Goal: Information Seeking & Learning: Compare options

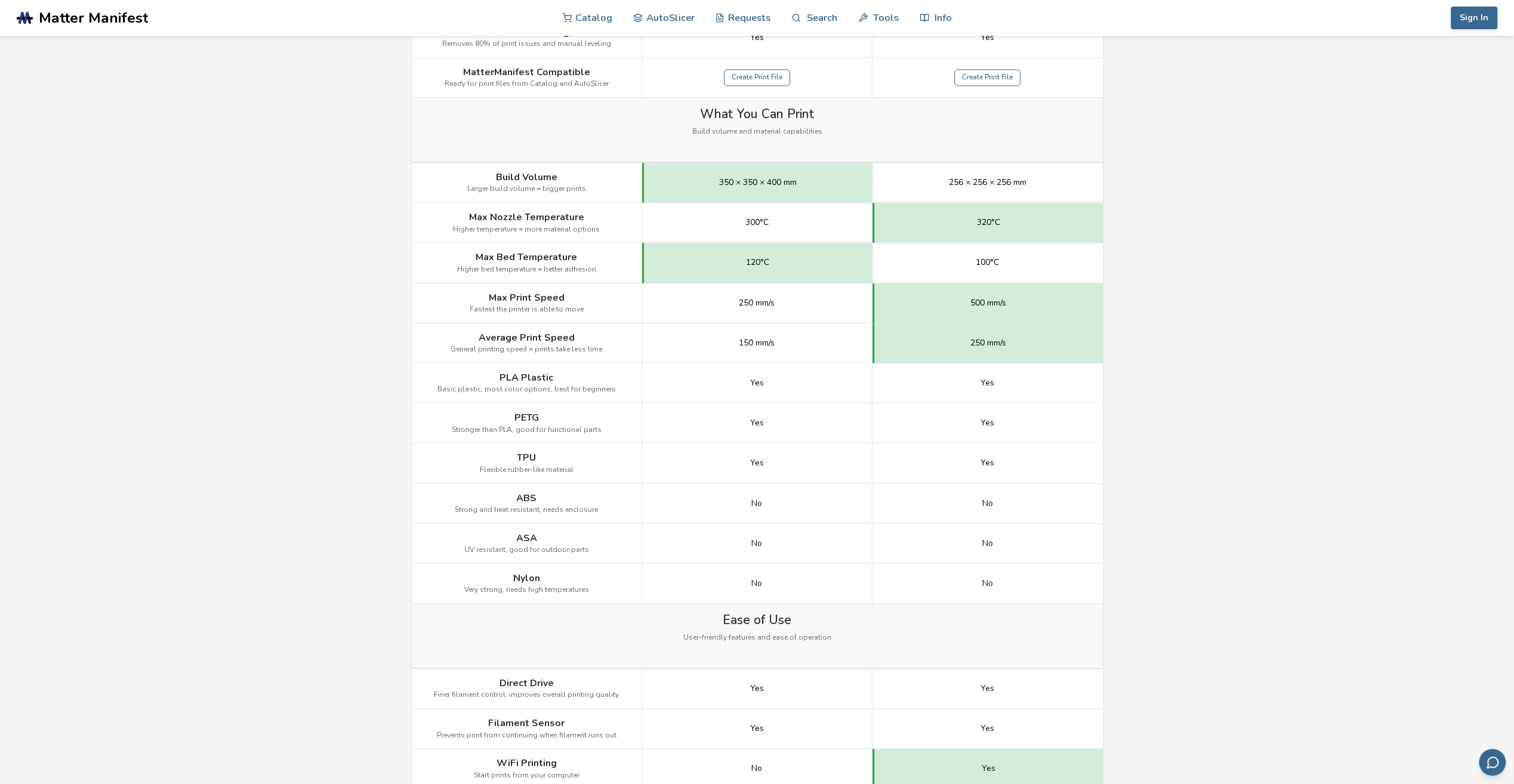
scroll to position [537, 0]
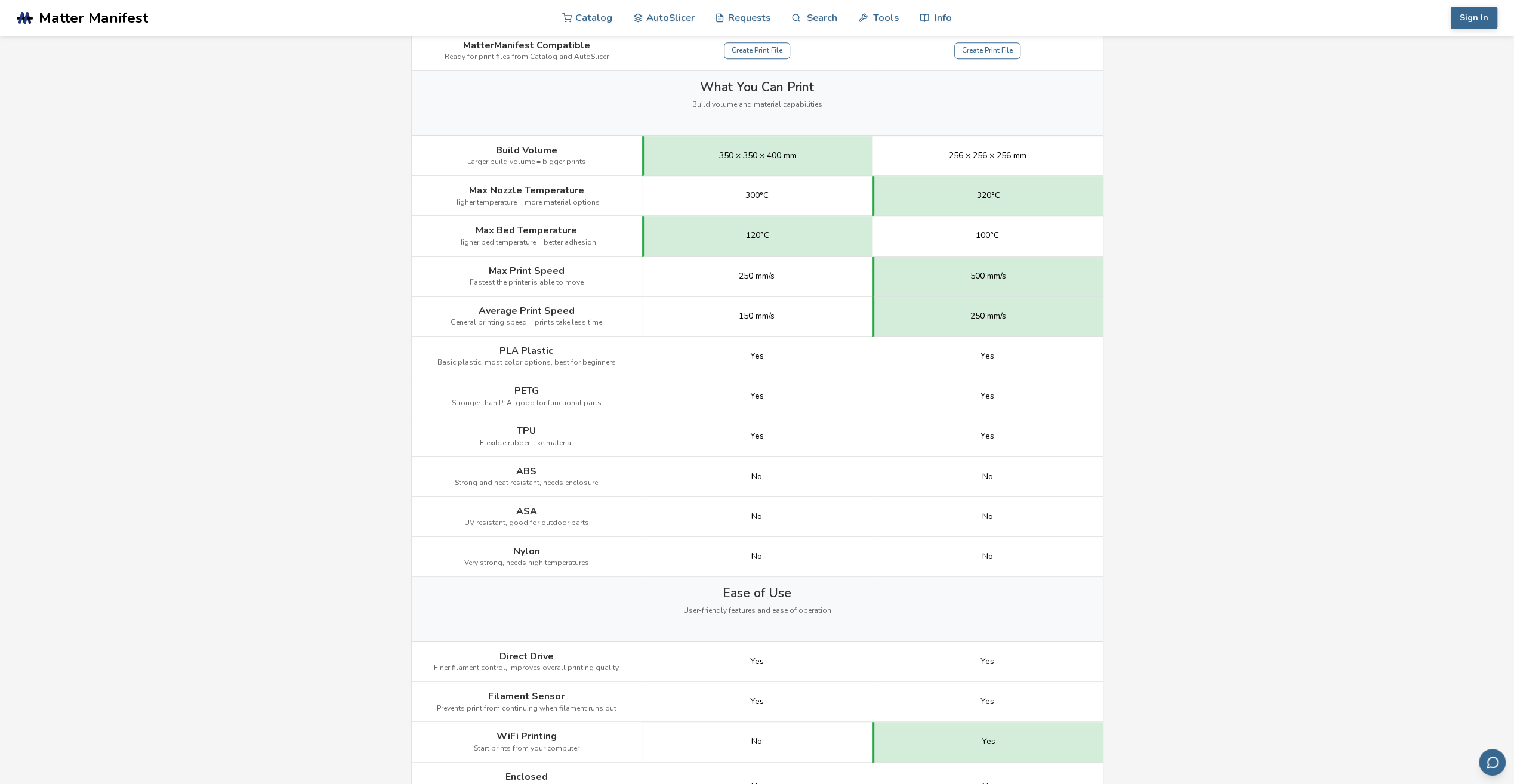
click at [753, 193] on span "300°C" at bounding box center [757, 195] width 23 height 10
drag, startPoint x: 753, startPoint y: 193, endPoint x: 749, endPoint y: 213, distance: 20.4
click at [749, 212] on div "300°C" at bounding box center [757, 195] width 230 height 40
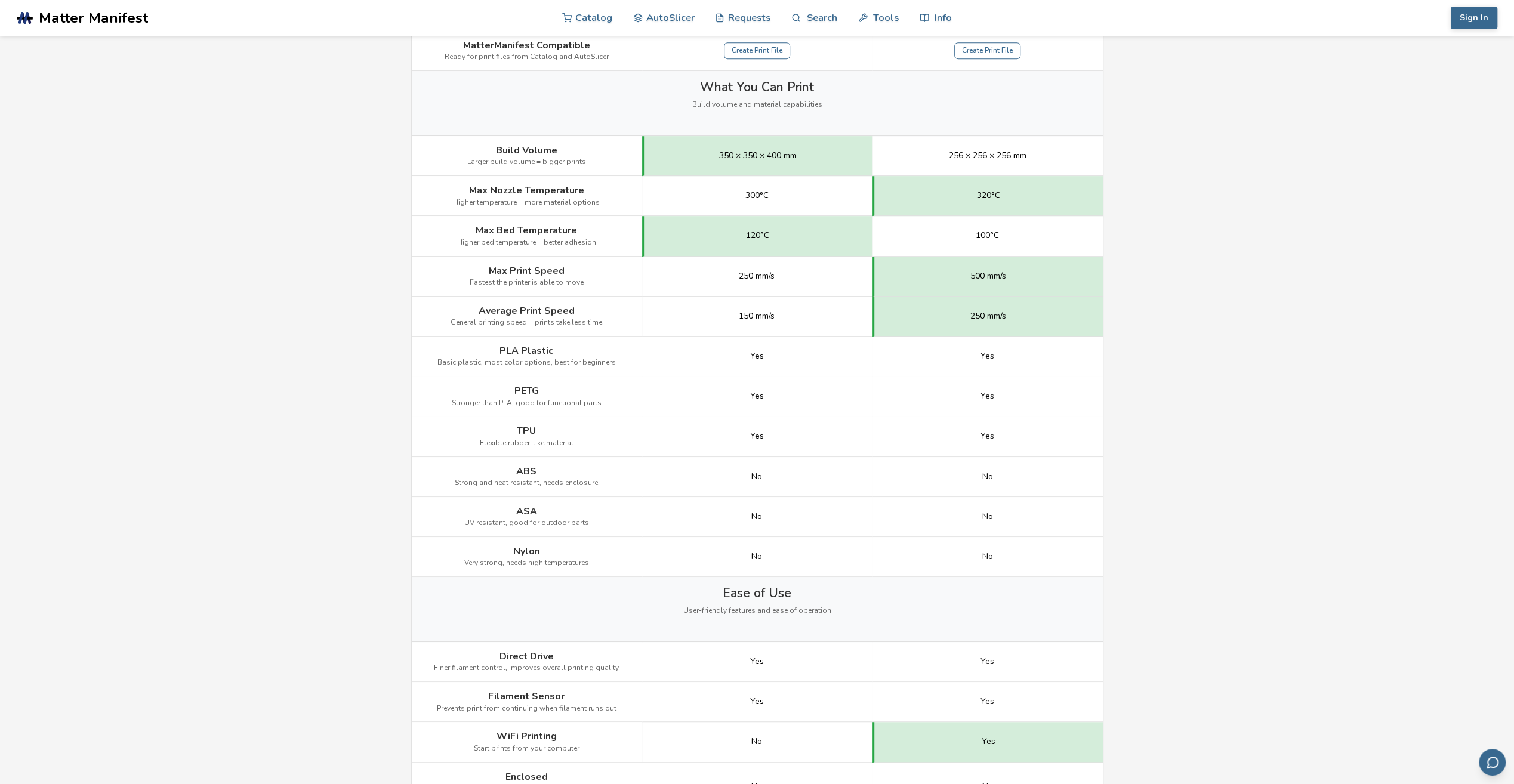
click at [747, 242] on div "120°C" at bounding box center [757, 236] width 230 height 40
click at [749, 240] on div "120°C" at bounding box center [757, 236] width 230 height 40
drag, startPoint x: 749, startPoint y: 240, endPoint x: 802, endPoint y: 245, distance: 53.2
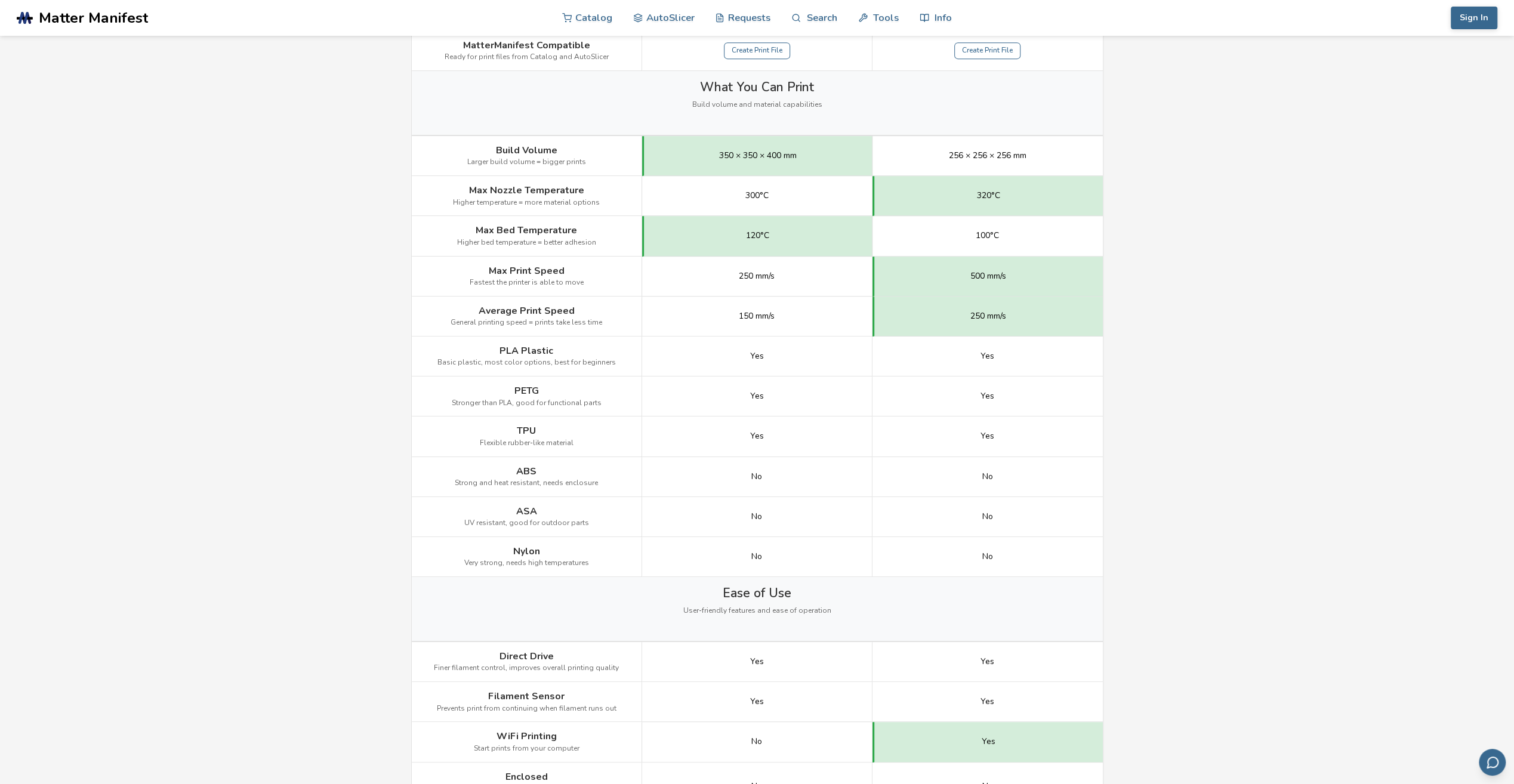
click at [802, 245] on div "120°C" at bounding box center [757, 236] width 230 height 40
click at [754, 273] on span "250 mm/s" at bounding box center [757, 276] width 36 height 10
drag, startPoint x: 754, startPoint y: 273, endPoint x: 754, endPoint y: 312, distance: 39.0
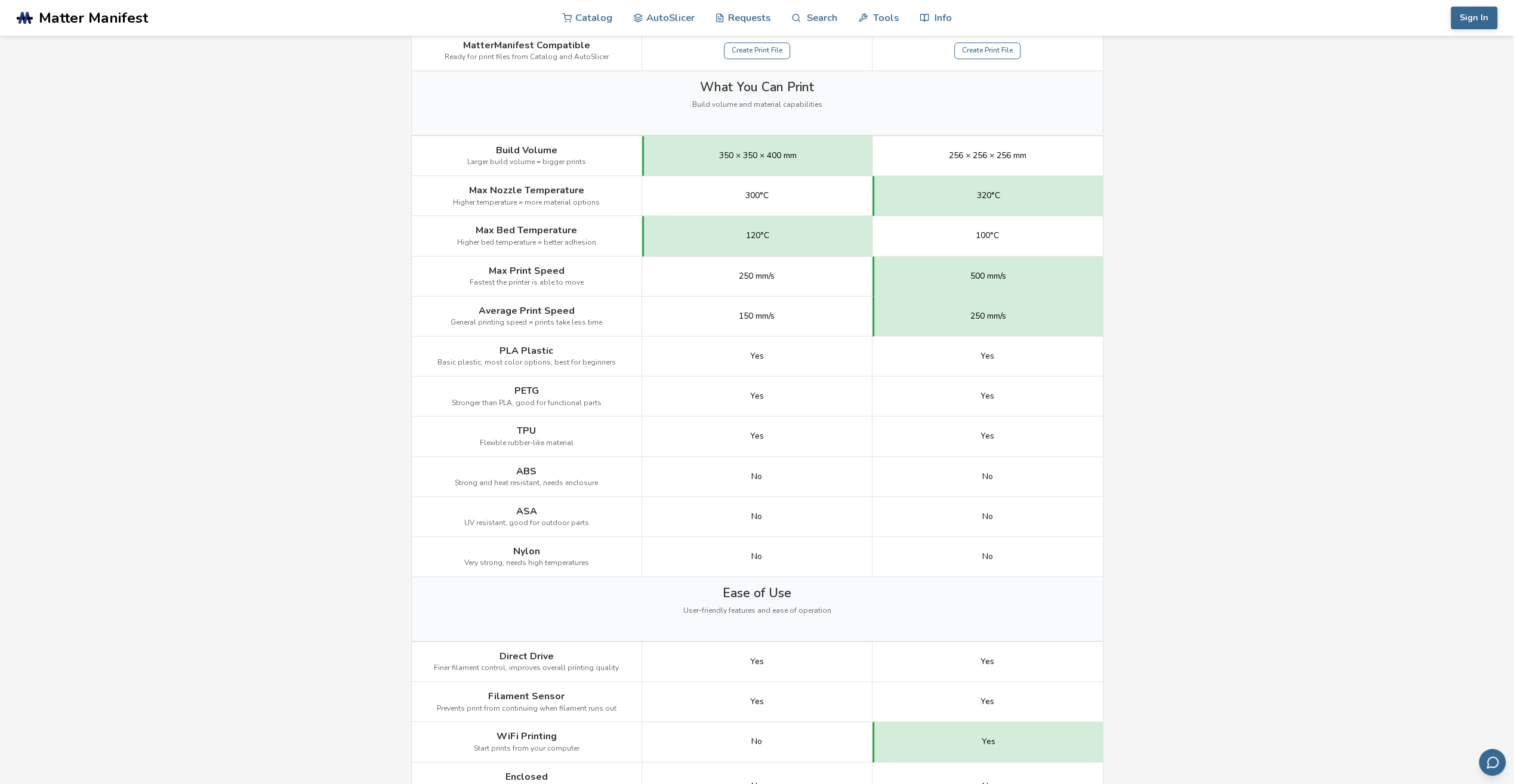
click at [754, 312] on span "150 mm/s" at bounding box center [757, 316] width 36 height 10
drag, startPoint x: 754, startPoint y: 312, endPoint x: 738, endPoint y: 309, distance: 16.3
click at [738, 309] on div "150 mm/s" at bounding box center [757, 316] width 230 height 40
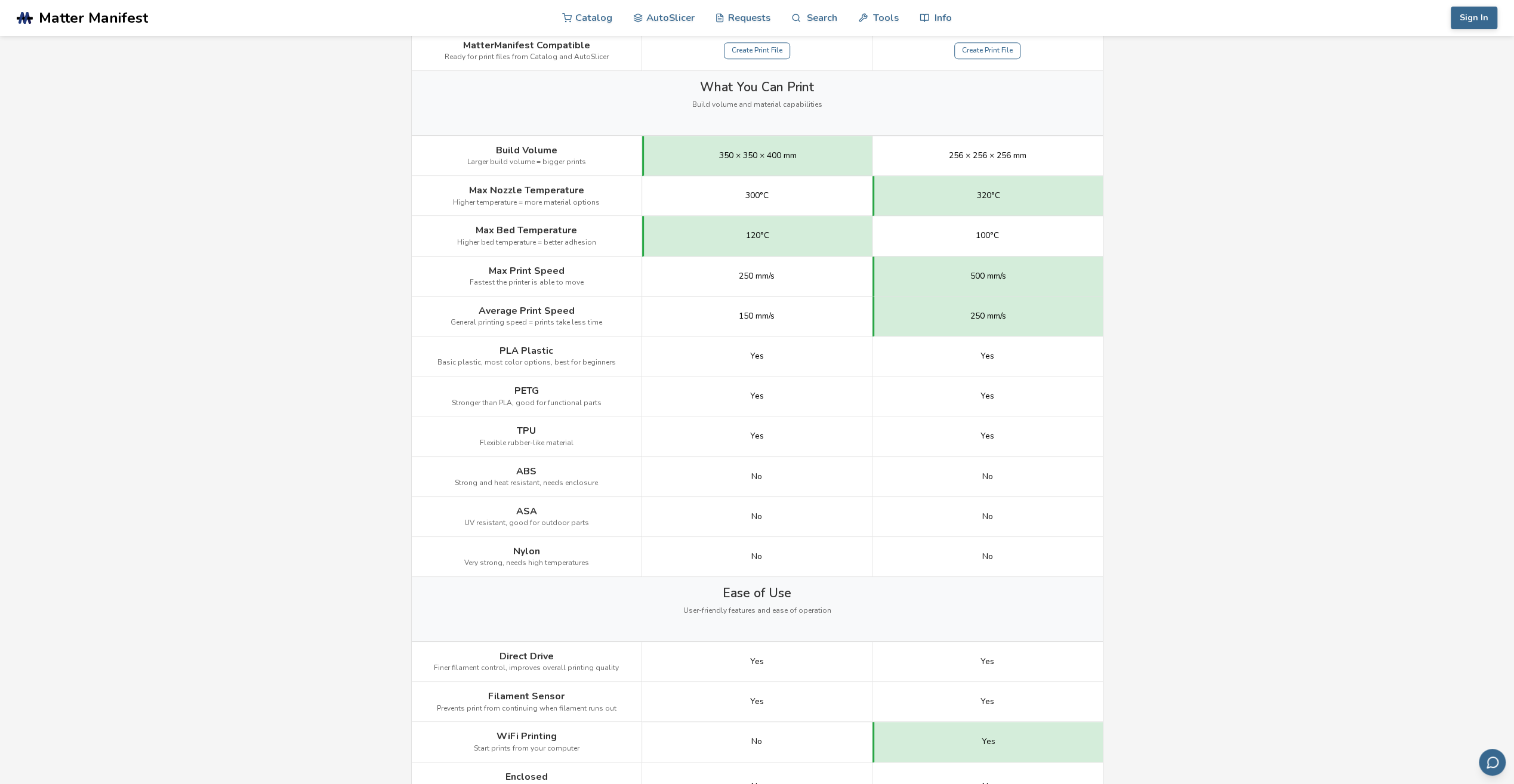
click at [762, 354] on span "Yes" at bounding box center [757, 356] width 14 height 10
drag, startPoint x: 762, startPoint y: 354, endPoint x: 805, endPoint y: 371, distance: 46.2
click at [805, 371] on div "Yes" at bounding box center [757, 356] width 230 height 40
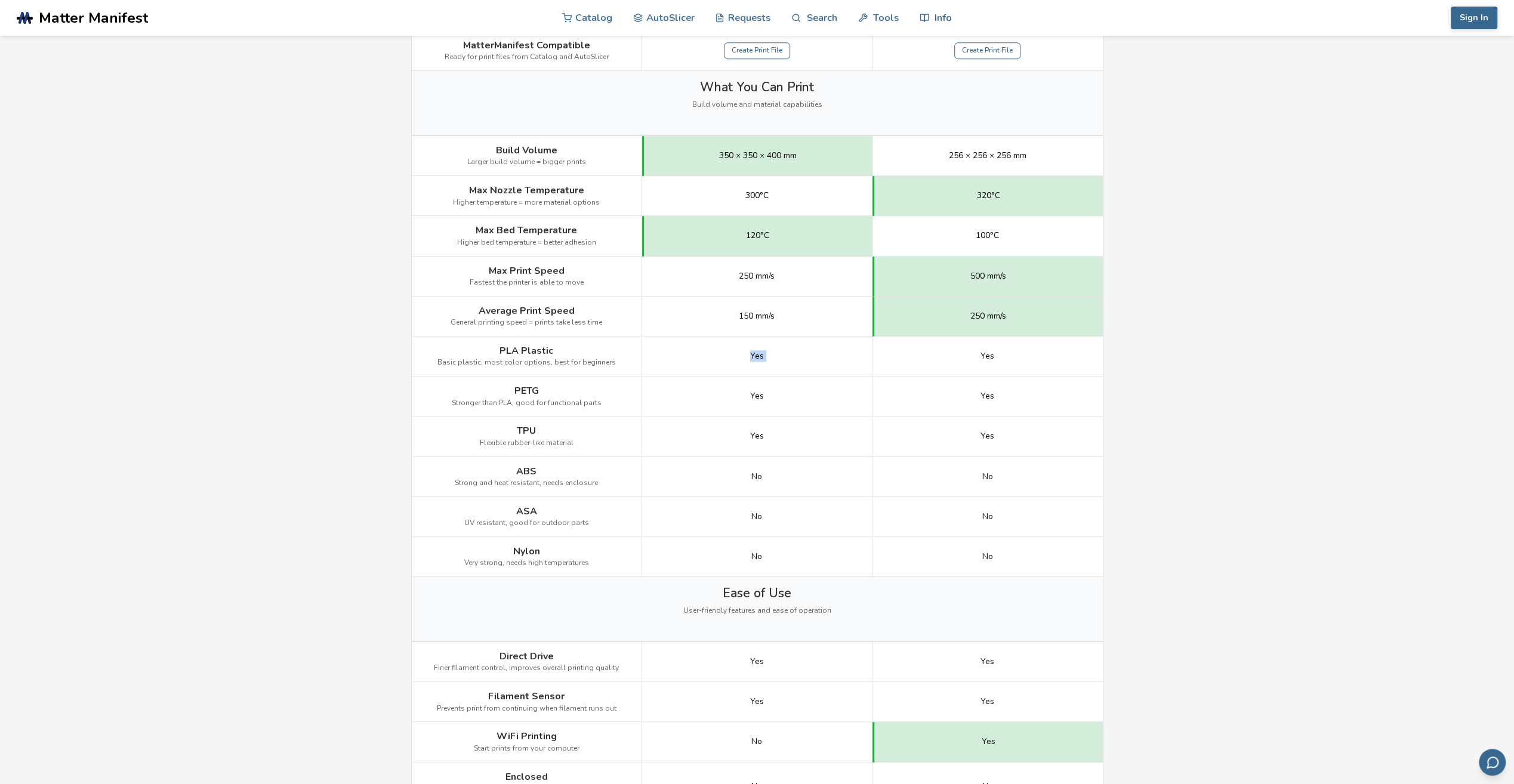
click at [807, 362] on div "Yes" at bounding box center [757, 356] width 230 height 40
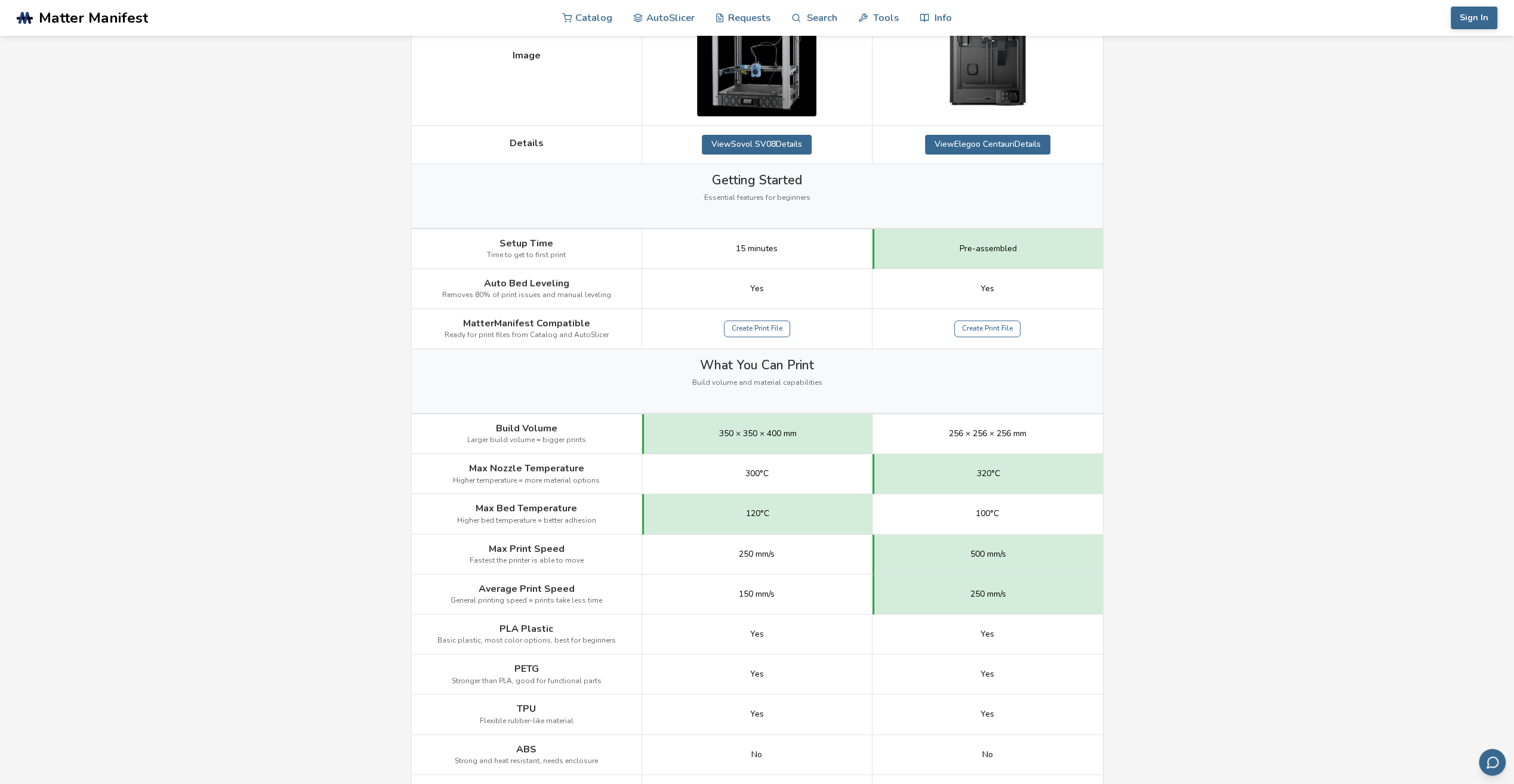
scroll to position [239, 0]
